Goal: Information Seeking & Learning: Learn about a topic

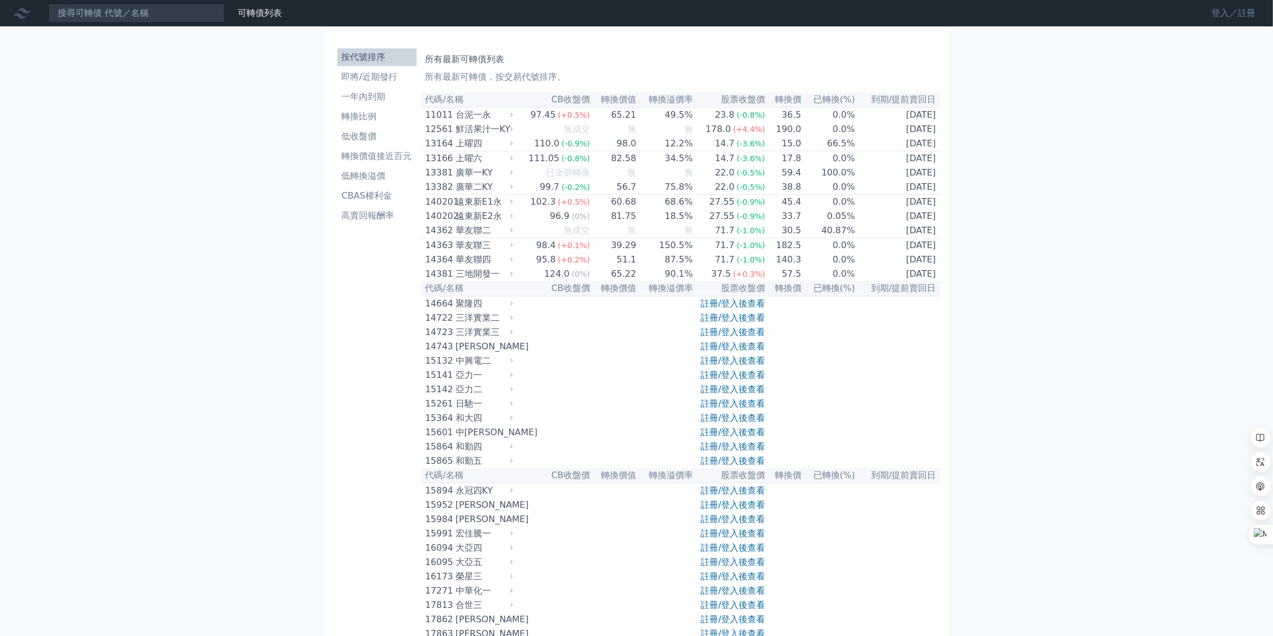
click at [1224, 12] on link "登入／註冊" at bounding box center [1234, 13] width 62 height 18
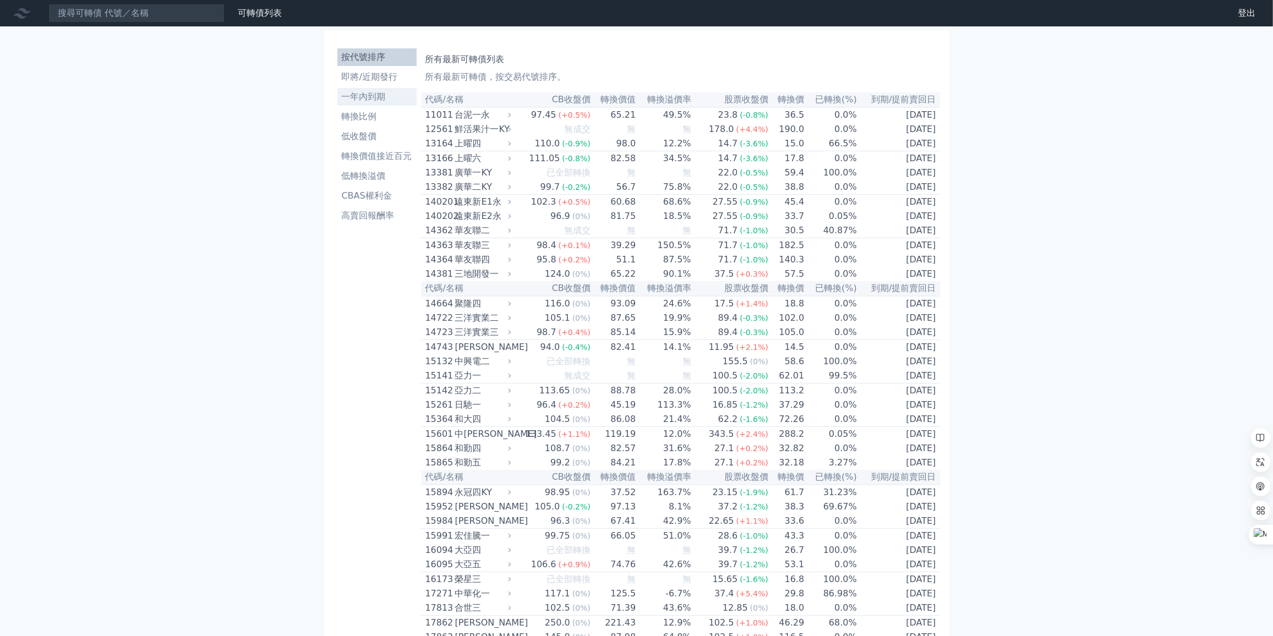
click at [369, 102] on li "一年內到期" at bounding box center [376, 96] width 79 height 13
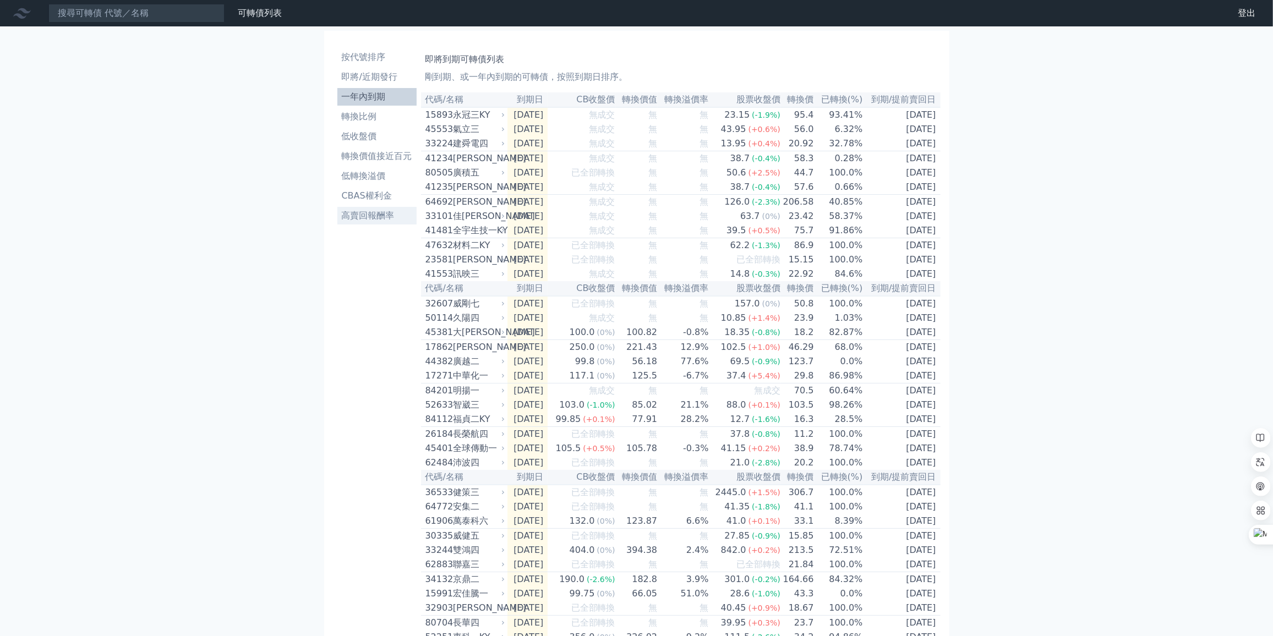
click at [379, 212] on li "高賣回報酬率" at bounding box center [376, 215] width 79 height 13
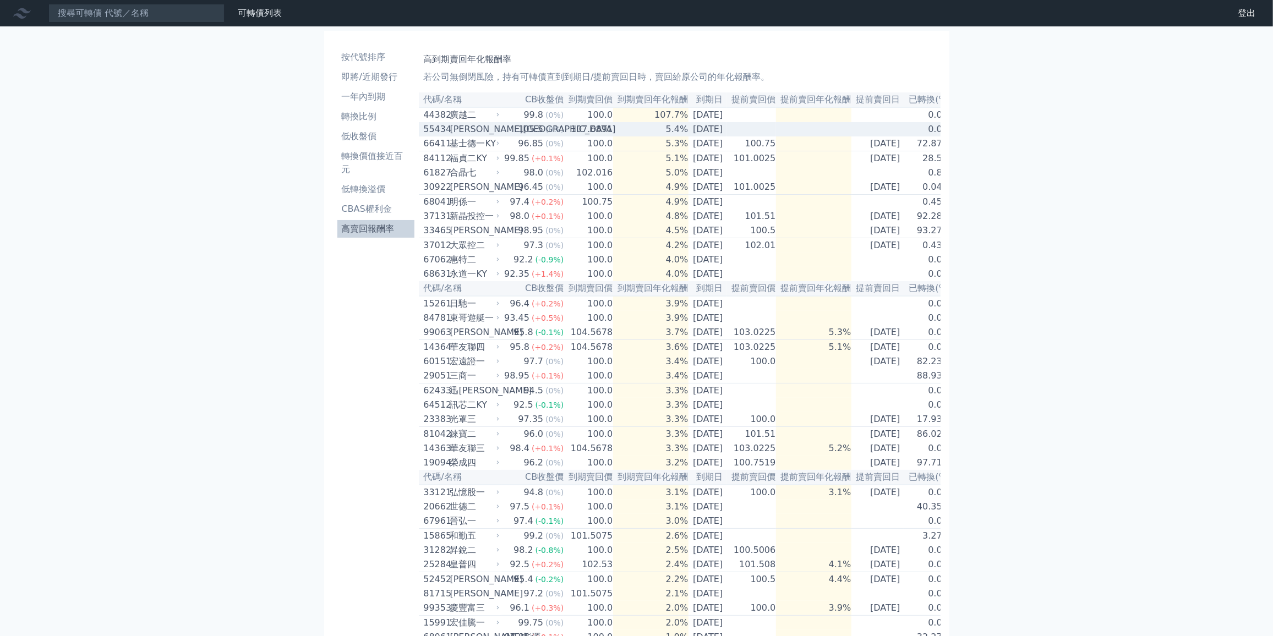
click at [564, 130] on td "107.6891" at bounding box center [588, 129] width 49 height 14
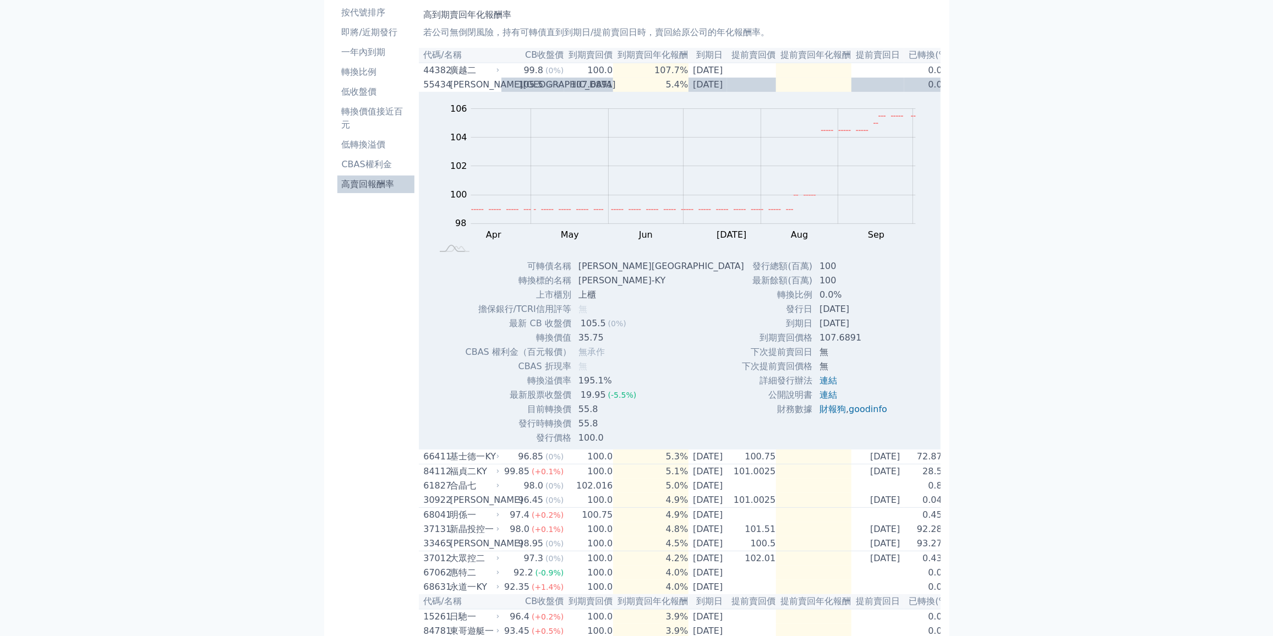
scroll to position [100, 0]
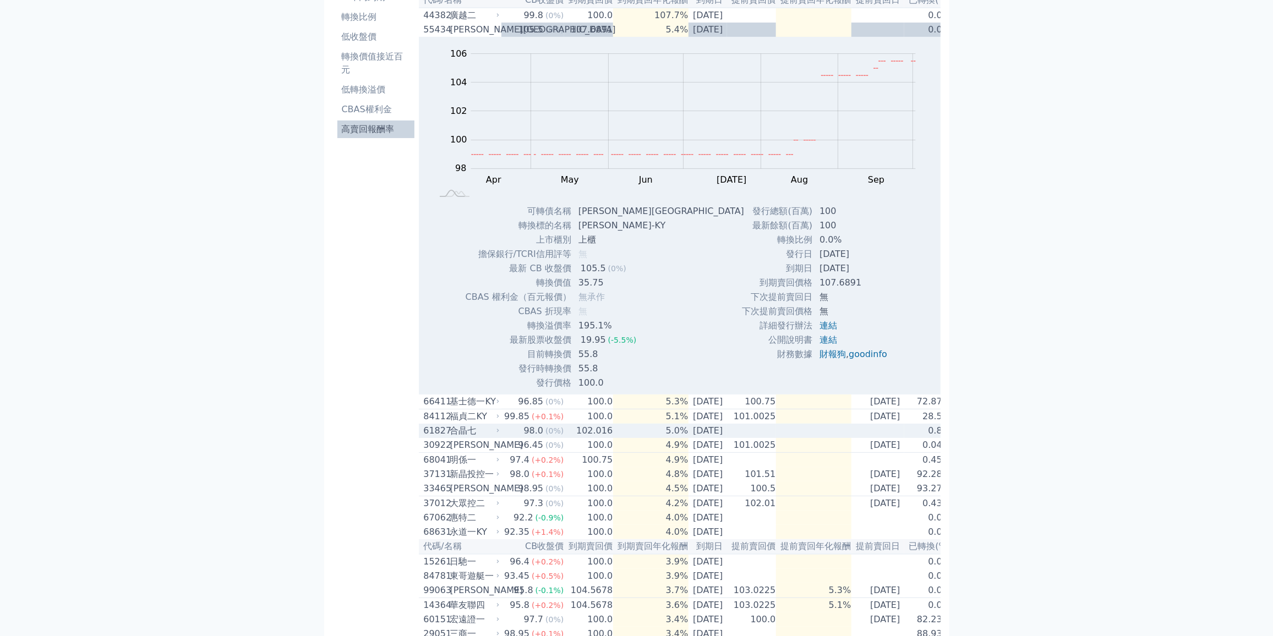
click at [551, 435] on span "(0%)" at bounding box center [554, 431] width 18 height 9
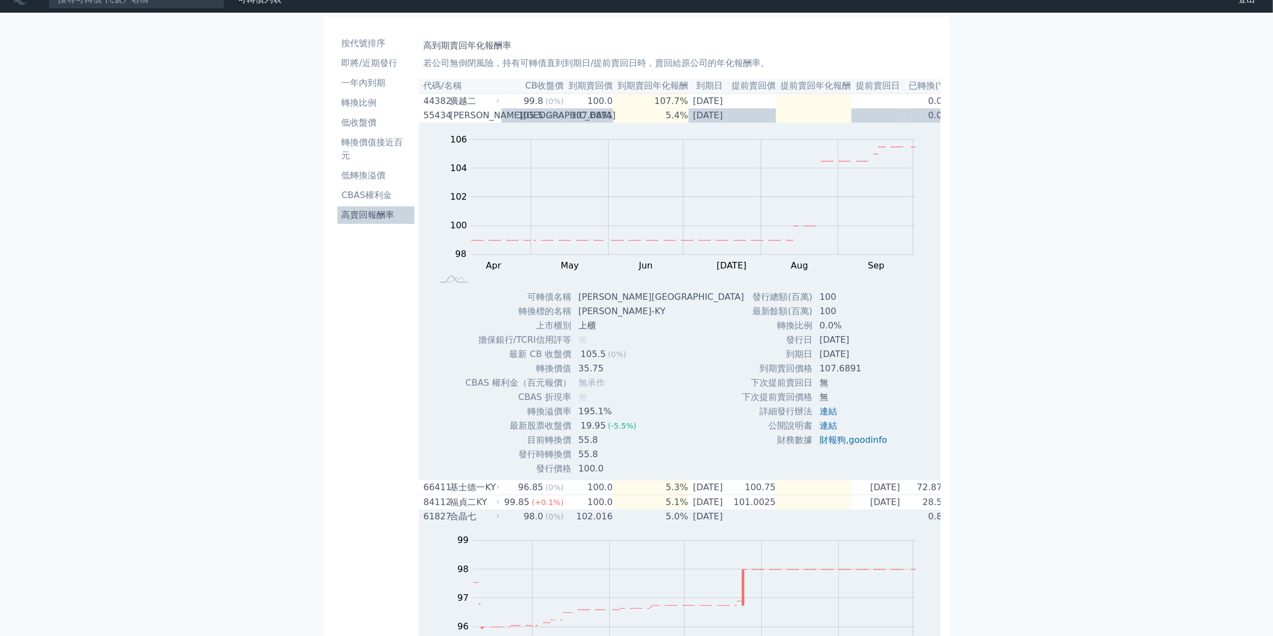
scroll to position [0, 0]
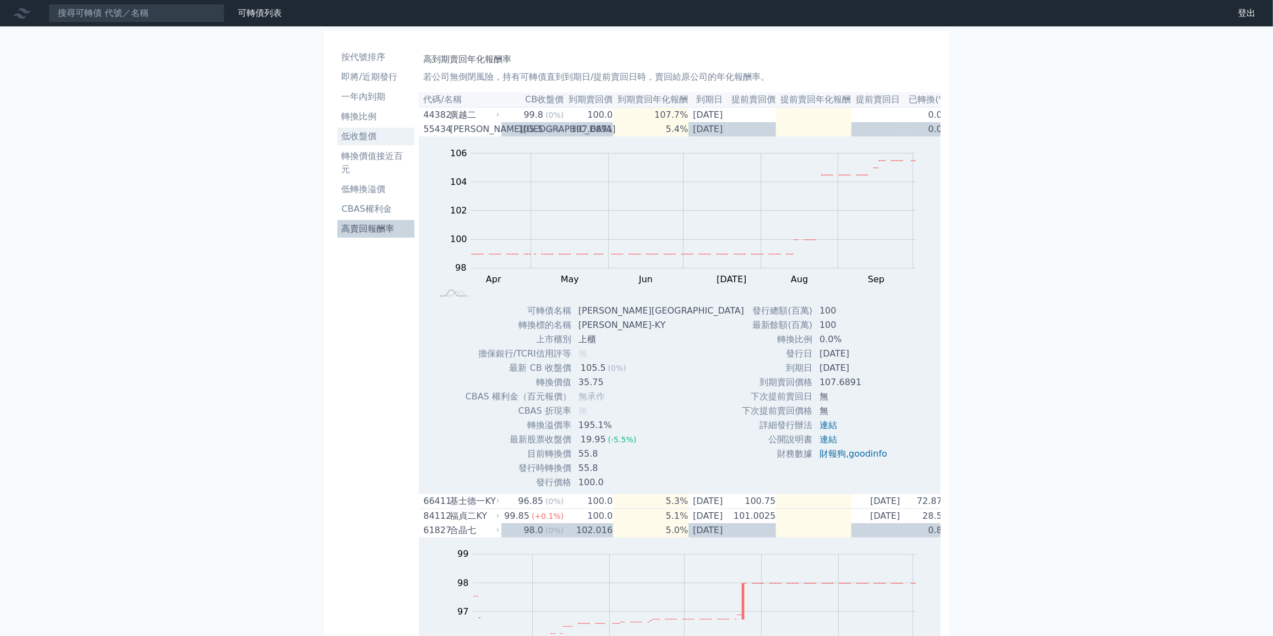
click at [372, 136] on li "低收盤價" at bounding box center [376, 136] width 78 height 13
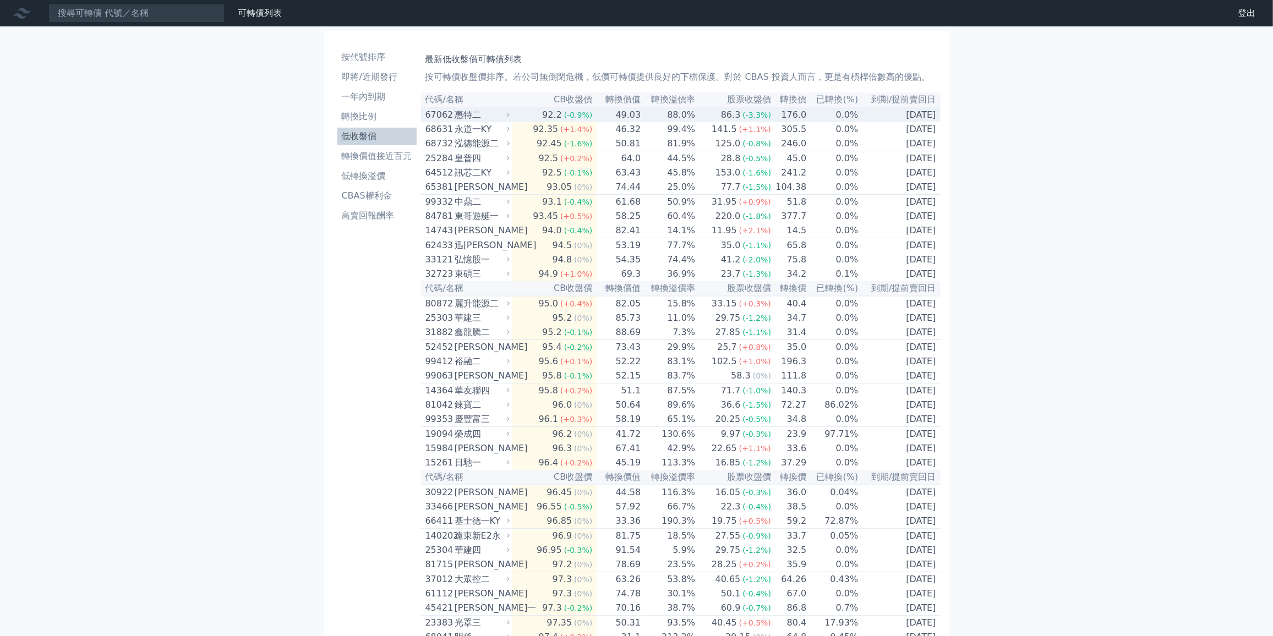
click at [549, 116] on div "92.2" at bounding box center [552, 114] width 24 height 13
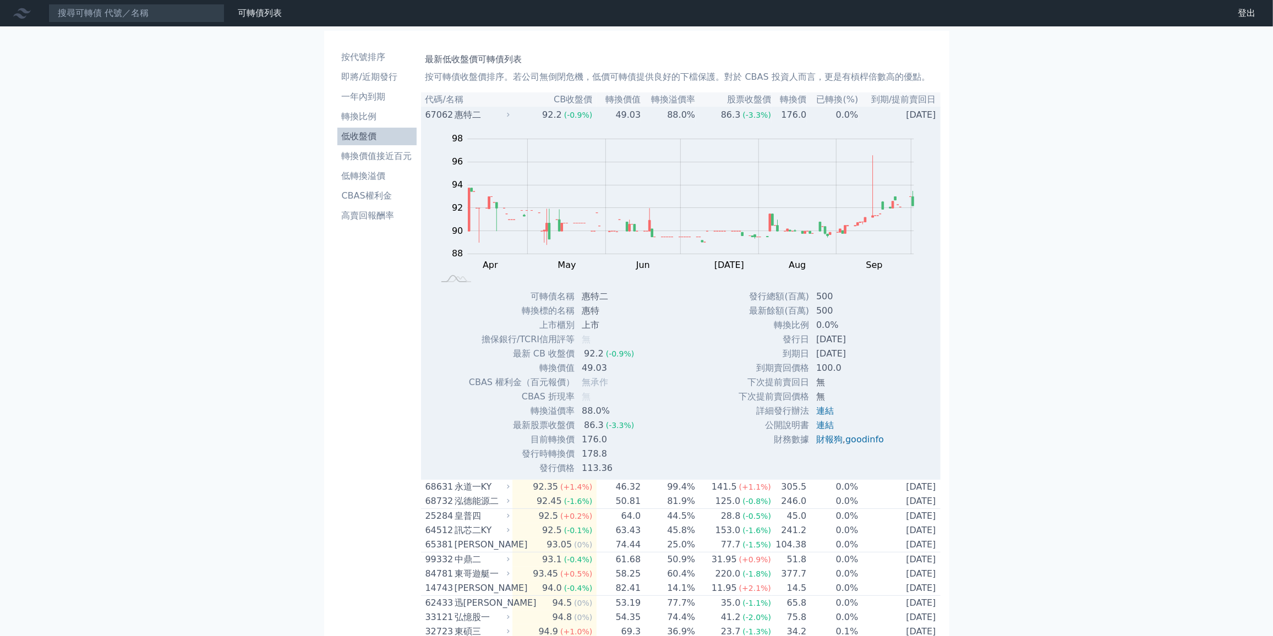
click at [459, 114] on div "惠特二" at bounding box center [481, 114] width 53 height 13
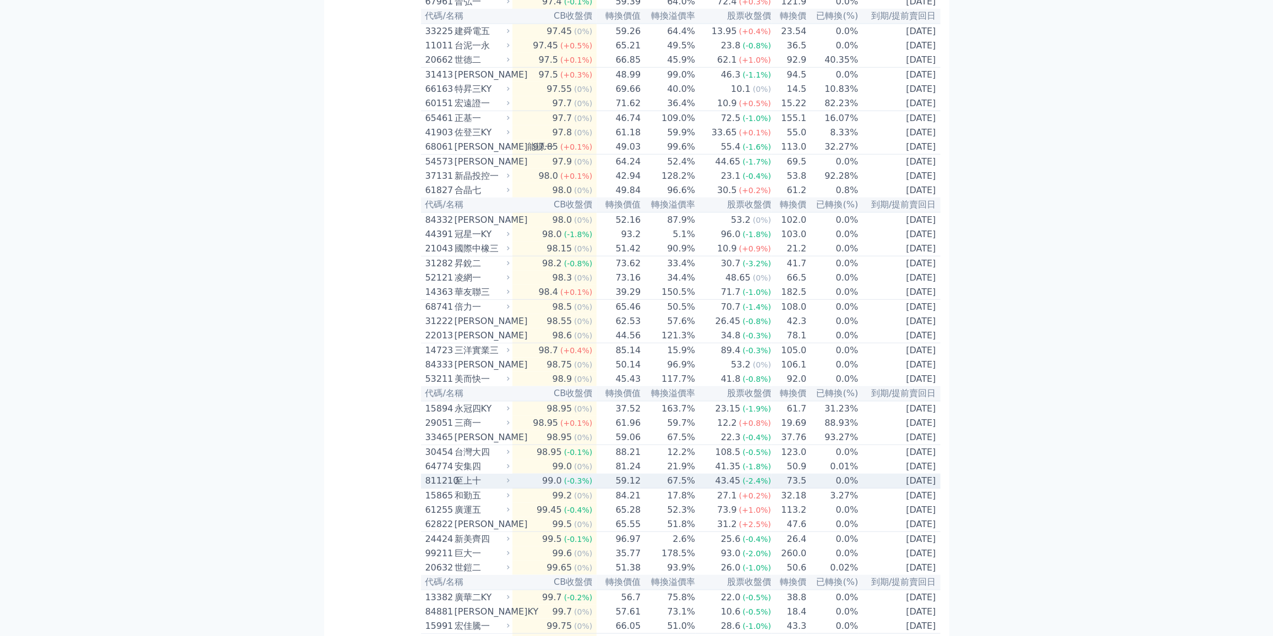
scroll to position [600, 0]
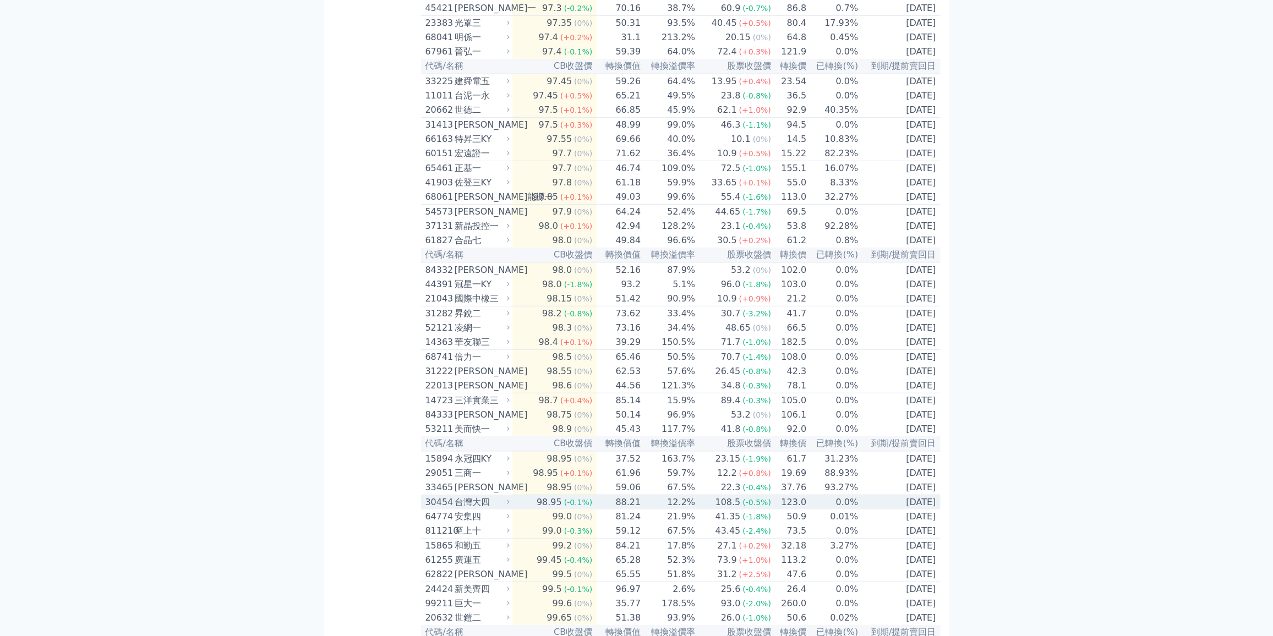
click at [494, 509] on div "台灣大四" at bounding box center [481, 502] width 53 height 13
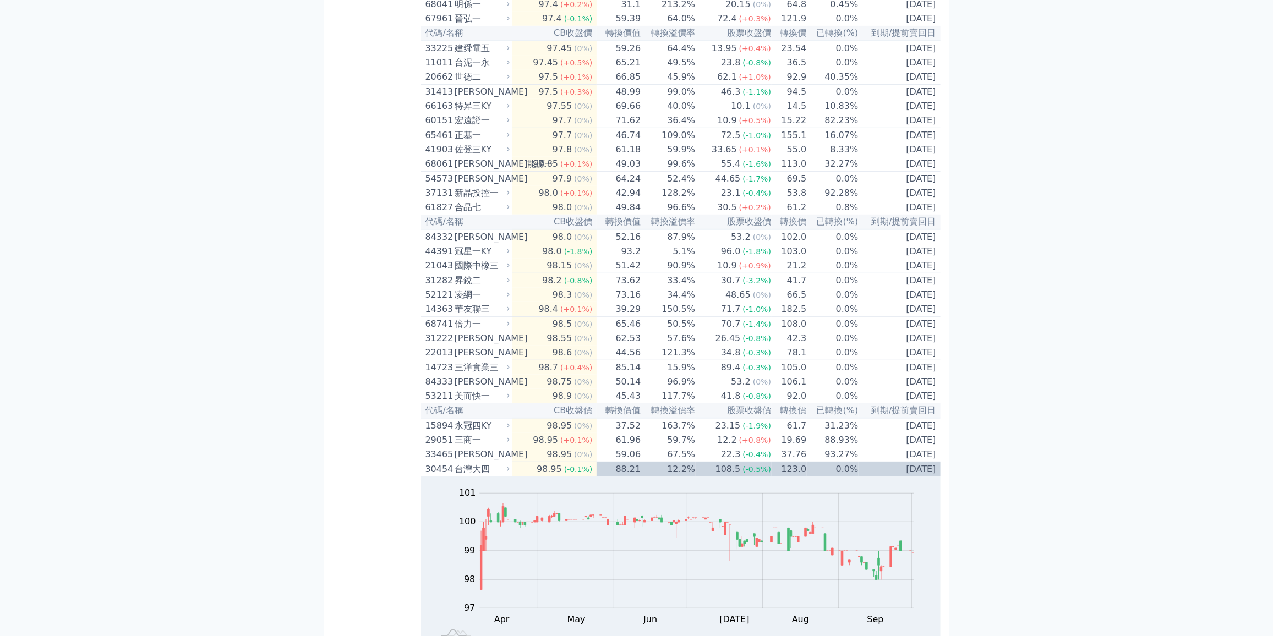
scroll to position [550, 0]
